Goal: Find specific page/section: Find specific page/section

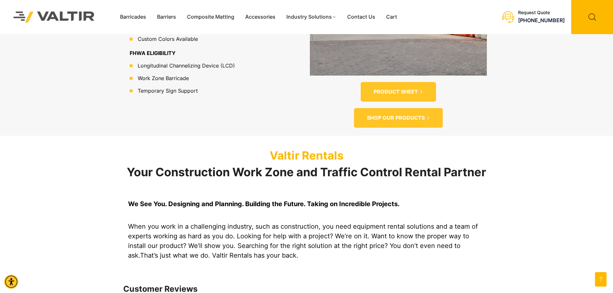
scroll to position [675, 0]
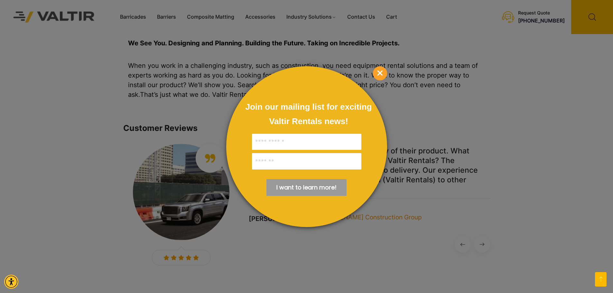
click at [378, 73] on span "×" at bounding box center [380, 73] width 14 height 14
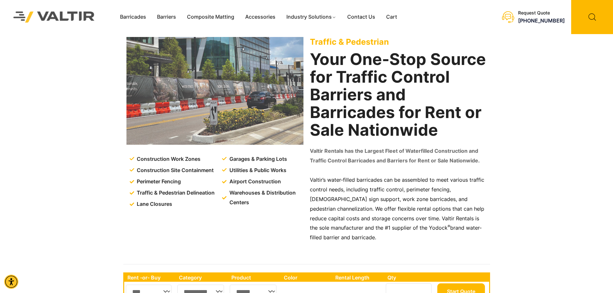
scroll to position [0, 0]
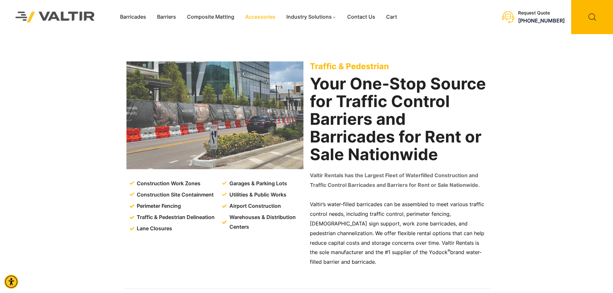
click at [270, 17] on link "Accessories" at bounding box center [260, 17] width 41 height 10
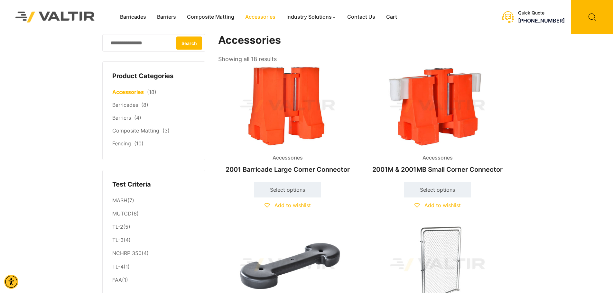
click at [131, 45] on input "Search for:" at bounding box center [153, 43] width 103 height 18
type input "**********"
click at [194, 44] on button "Search" at bounding box center [189, 42] width 26 height 13
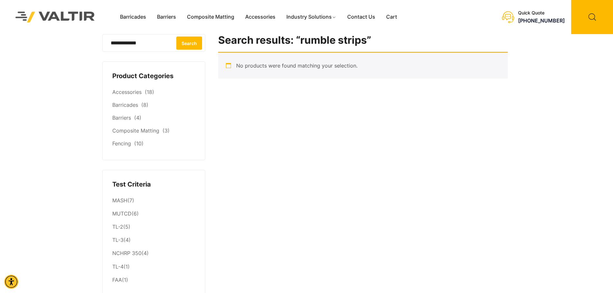
drag, startPoint x: 130, startPoint y: 42, endPoint x: 67, endPoint y: 43, distance: 62.7
click at [67, 43] on div "Barricades Barriers Composite Matting Accessories Industry Solutions Constructi…" at bounding box center [306, 114] width 613 height 229
type input "**********"
click at [186, 44] on button "Search" at bounding box center [189, 42] width 26 height 13
